Goal: Book appointment/travel/reservation

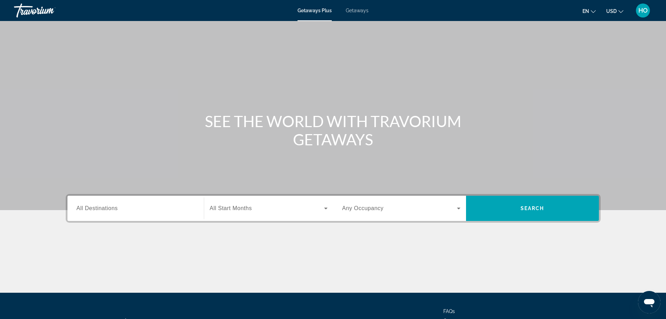
click at [356, 10] on span "Getaways" at bounding box center [357, 11] width 23 height 6
click at [110, 207] on span "All Destinations" at bounding box center [97, 208] width 41 height 6
click at [110, 207] on input "Destination All Destinations" at bounding box center [136, 208] width 118 height 8
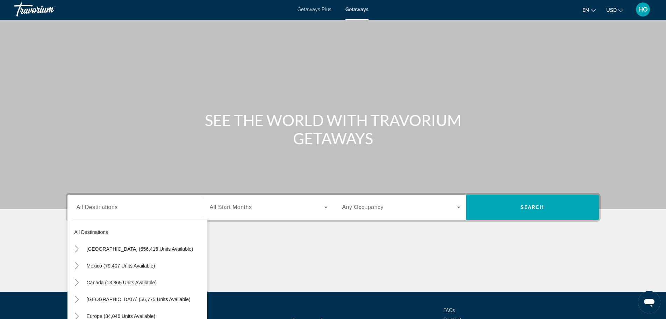
scroll to position [59, 0]
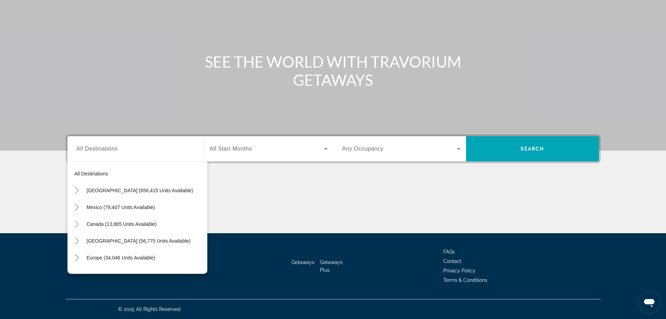
click at [83, 161] on div "Destination All Destinations All destinations [GEOGRAPHIC_DATA] (656,415 units …" at bounding box center [135, 148] width 129 height 25
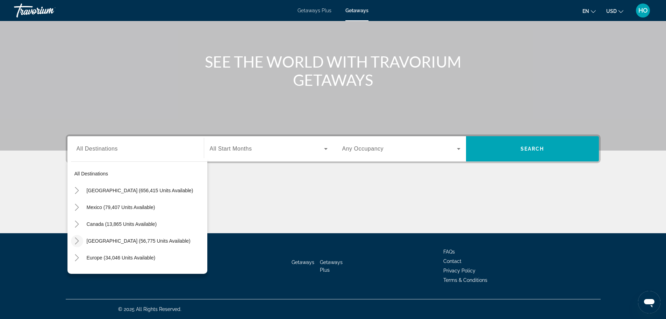
click at [79, 239] on icon "Toggle Caribbean & Atlantic Islands (56,775 units available)" at bounding box center [76, 240] width 7 height 7
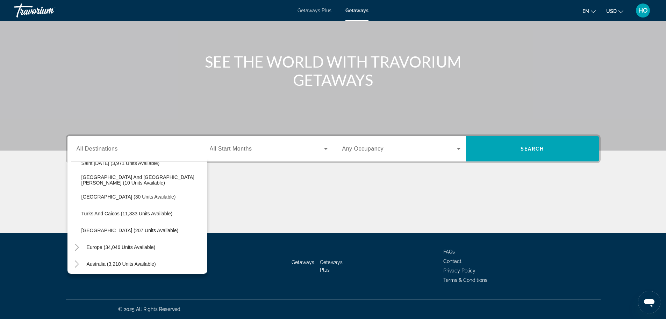
scroll to position [176, 0]
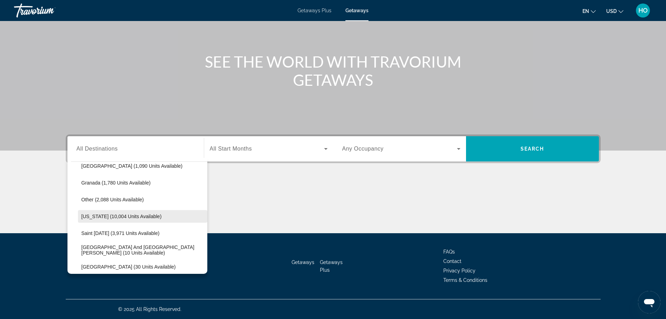
click at [123, 212] on span "Search widget" at bounding box center [142, 216] width 129 height 17
type input "**********"
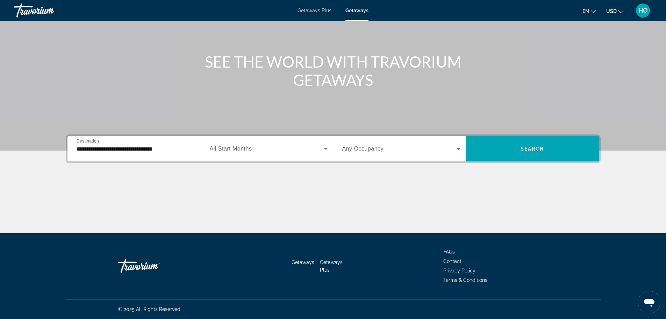
click at [237, 143] on div "Search widget" at bounding box center [269, 149] width 118 height 20
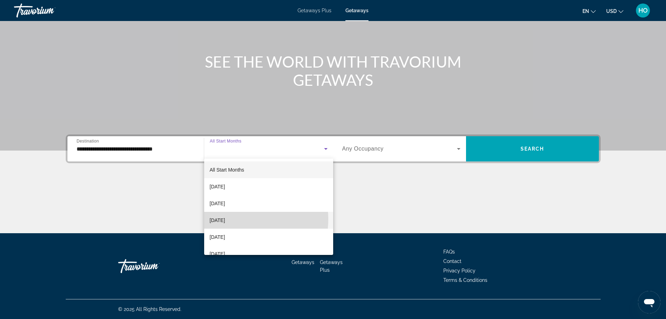
click at [225, 219] on span "[DATE]" at bounding box center [217, 220] width 15 height 8
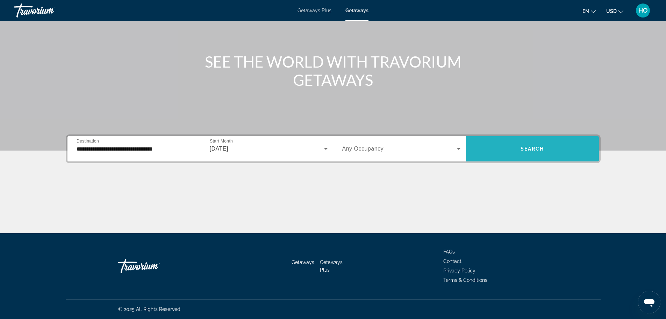
click at [506, 145] on span "Search widget" at bounding box center [532, 148] width 133 height 17
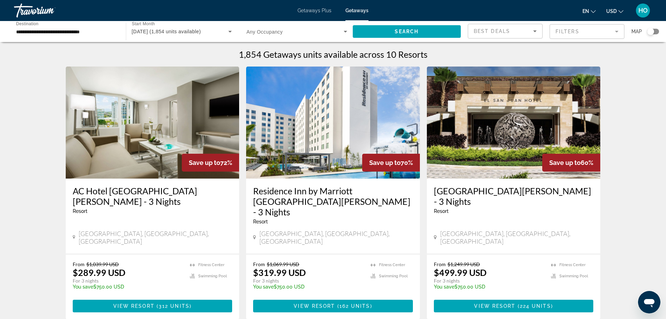
click at [152, 137] on img "Main content" at bounding box center [153, 122] width 174 height 112
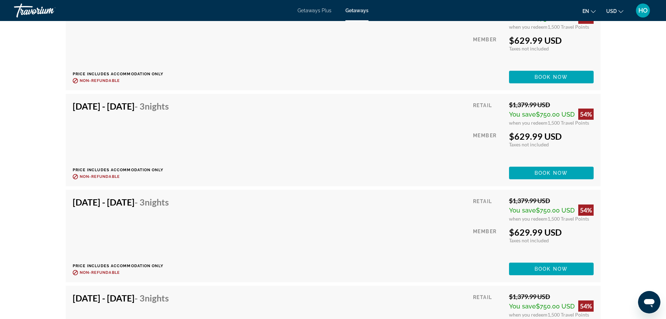
scroll to position [2972, 0]
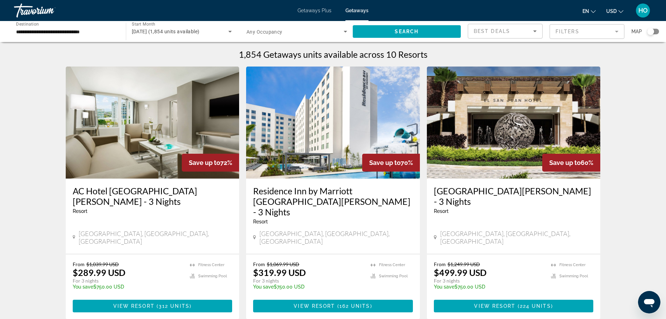
click at [485, 140] on img "Main content" at bounding box center [514, 122] width 174 height 112
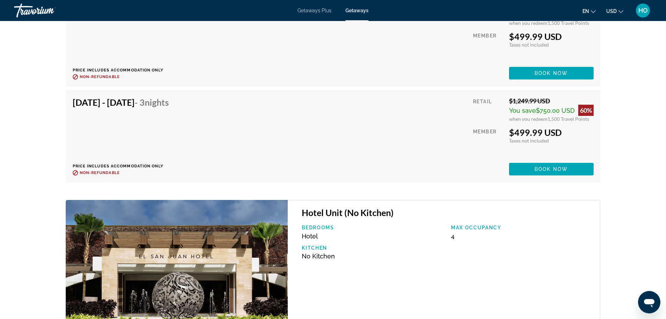
scroll to position [2482, 0]
